Goal: Navigation & Orientation: Go to known website

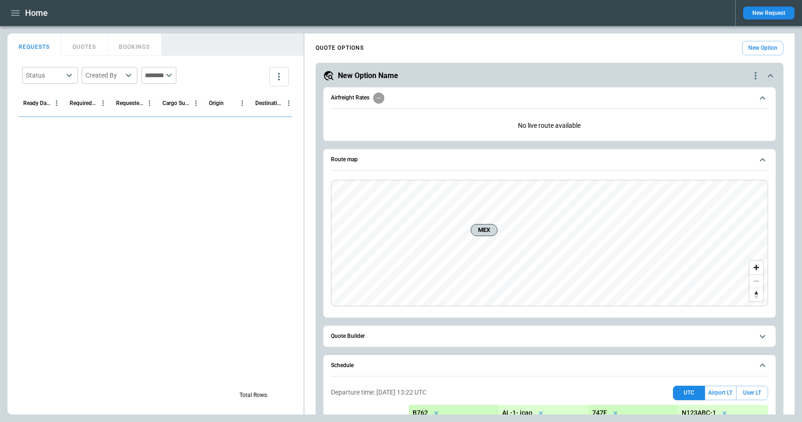
scroll to position [553, 0]
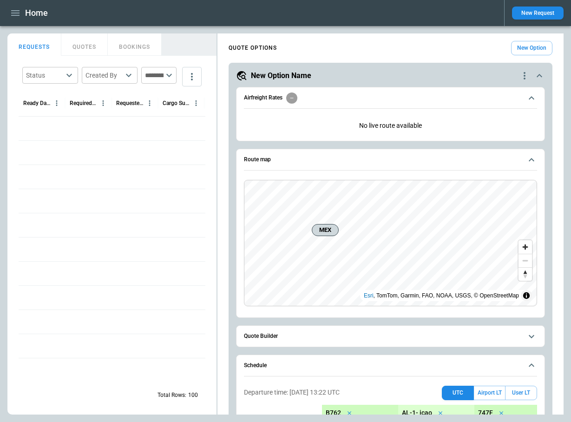
scroll to position [553, 0]
